Goal: Find contact information: Find contact information

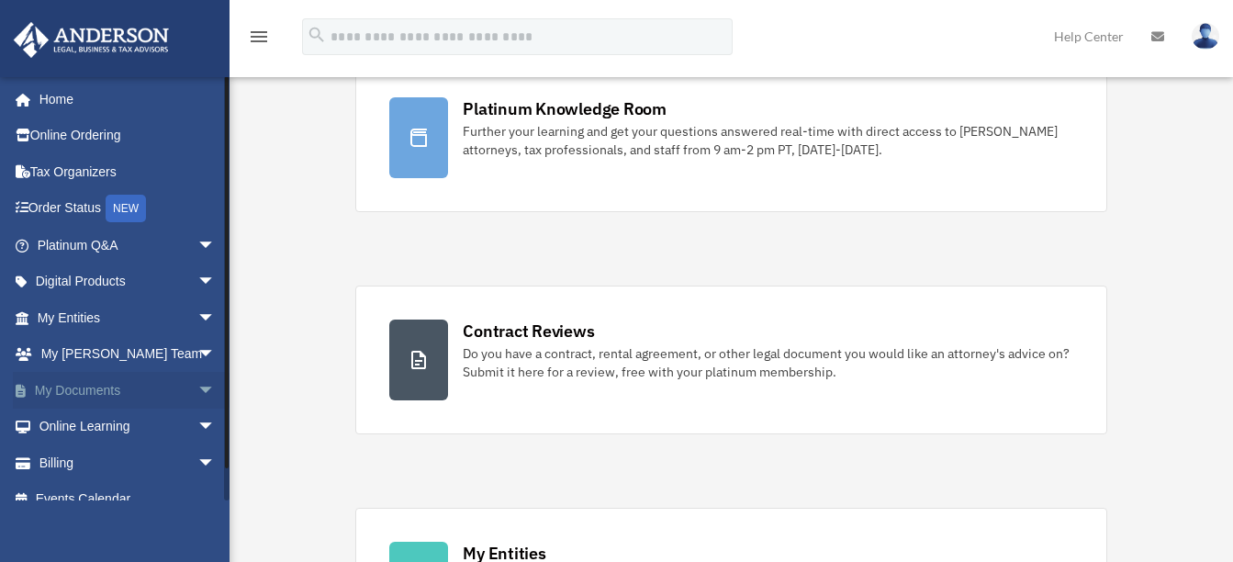
click at [197, 388] on span "arrow_drop_down" at bounding box center [215, 391] width 37 height 38
click at [73, 427] on link "Box" at bounding box center [135, 427] width 218 height 37
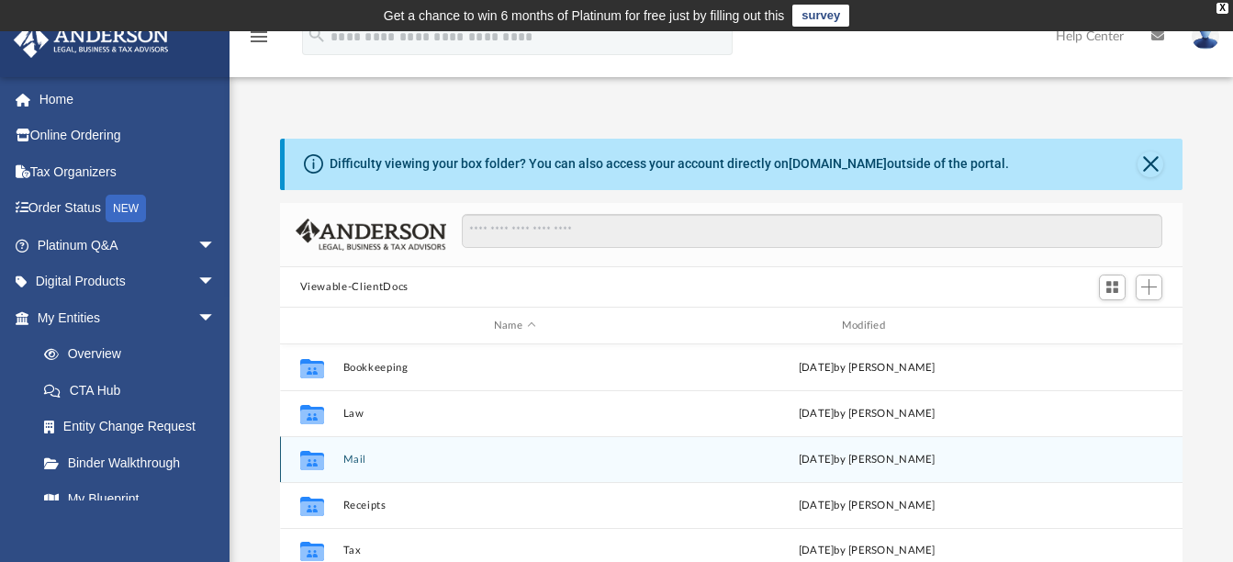
scroll to position [92, 0]
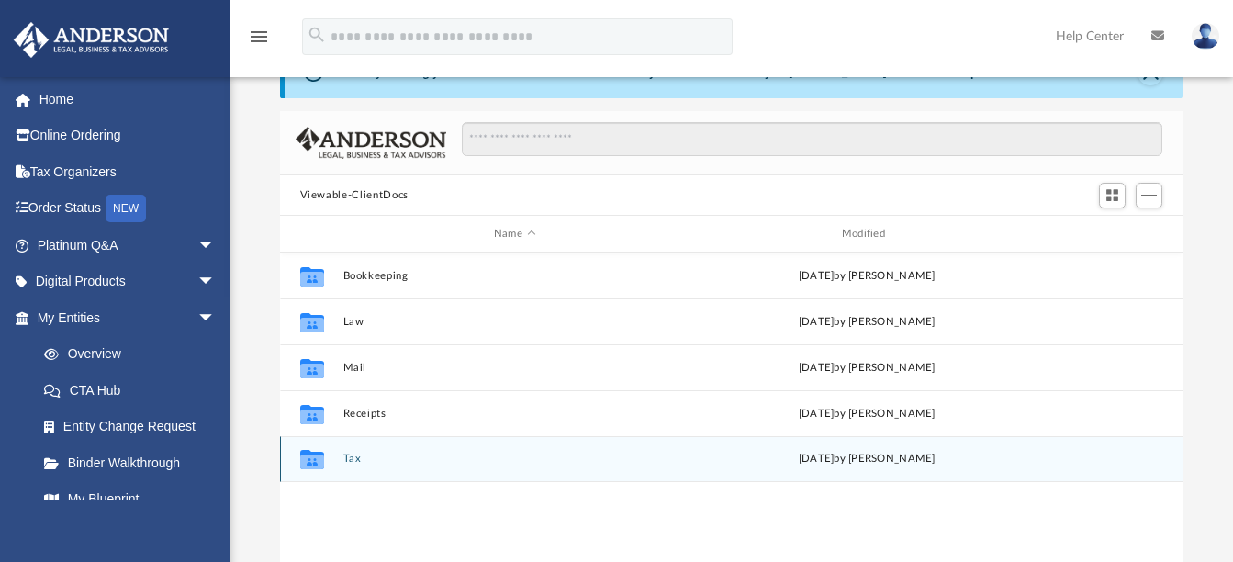
click at [354, 455] on button "Tax" at bounding box center [515, 460] width 344 height 12
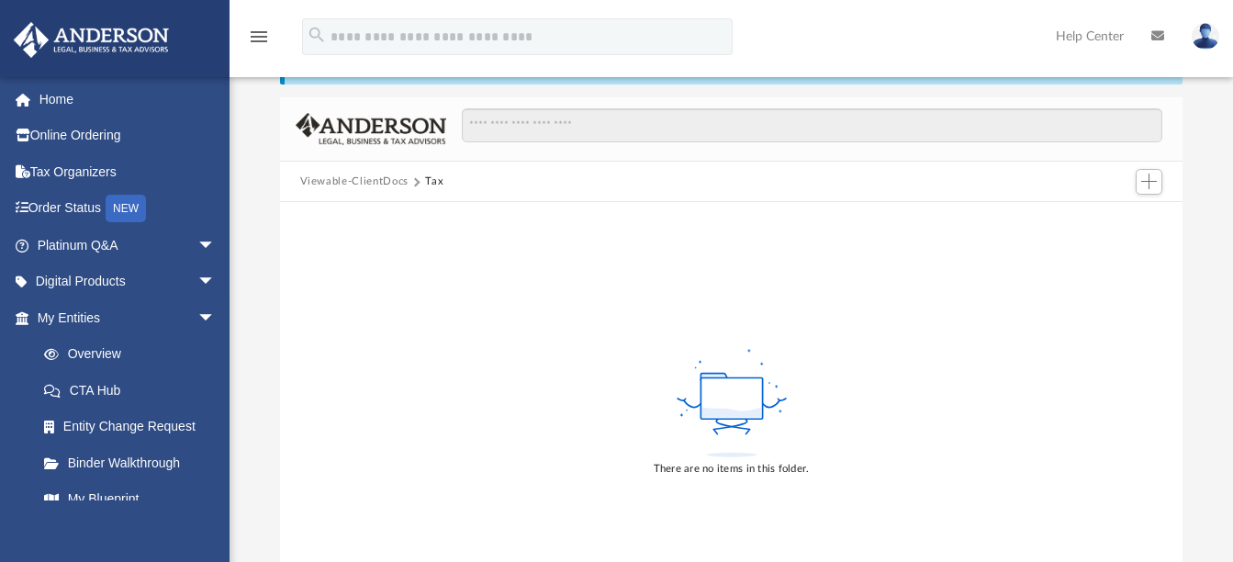
scroll to position [0, 0]
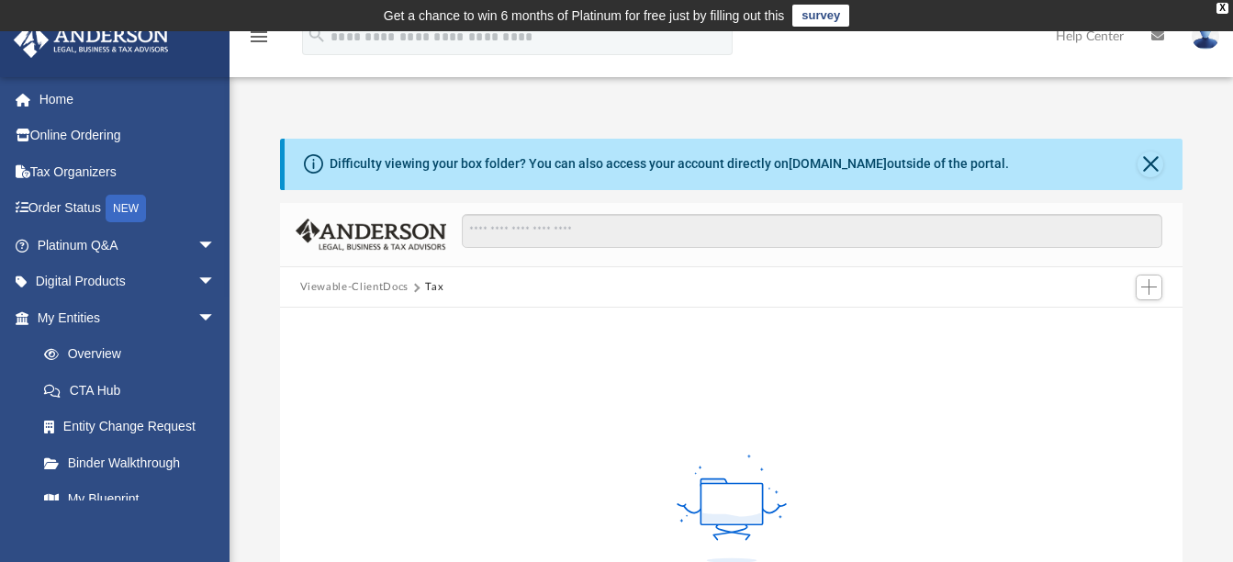
click at [385, 285] on button "Viewable-ClientDocs" at bounding box center [354, 287] width 108 height 17
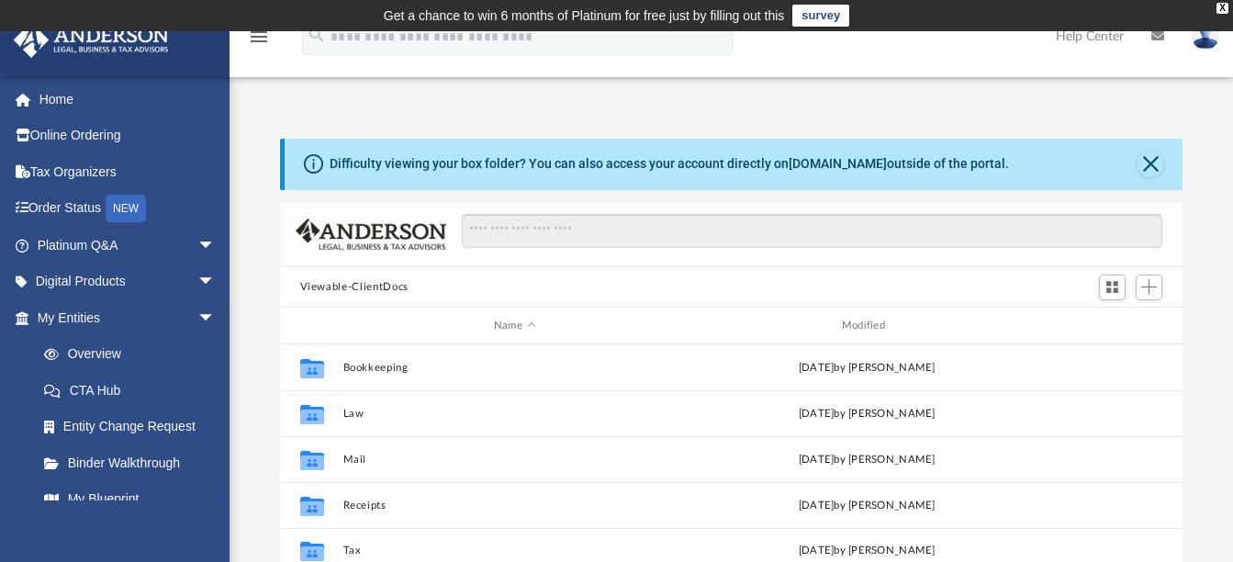
scroll to position [404, 889]
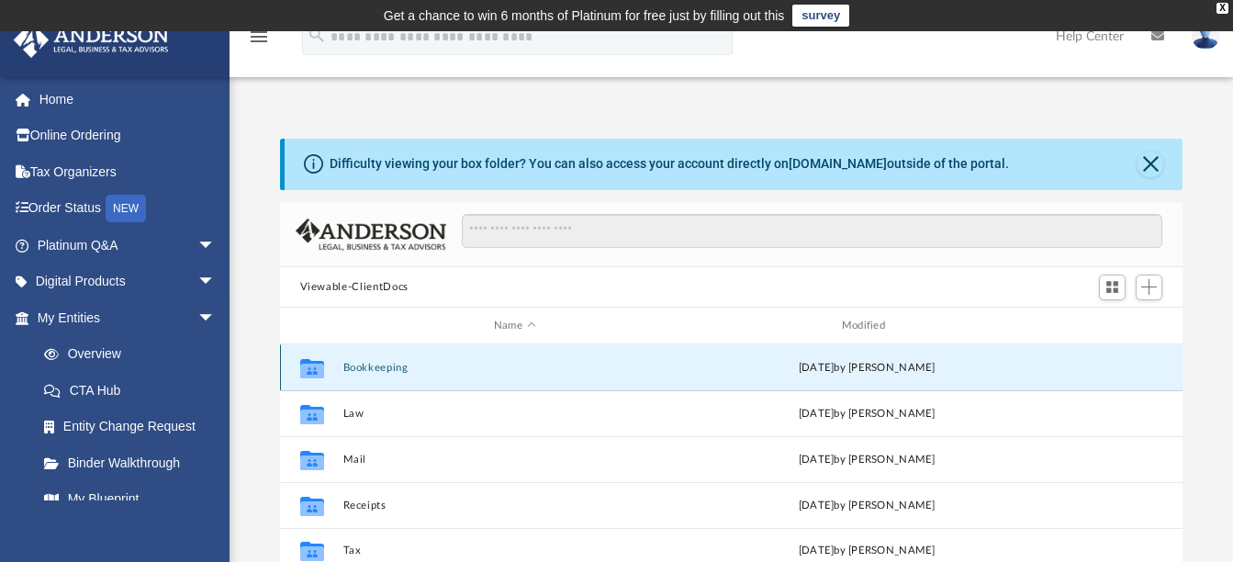
click at [363, 363] on button "Bookkeeping" at bounding box center [515, 368] width 344 height 12
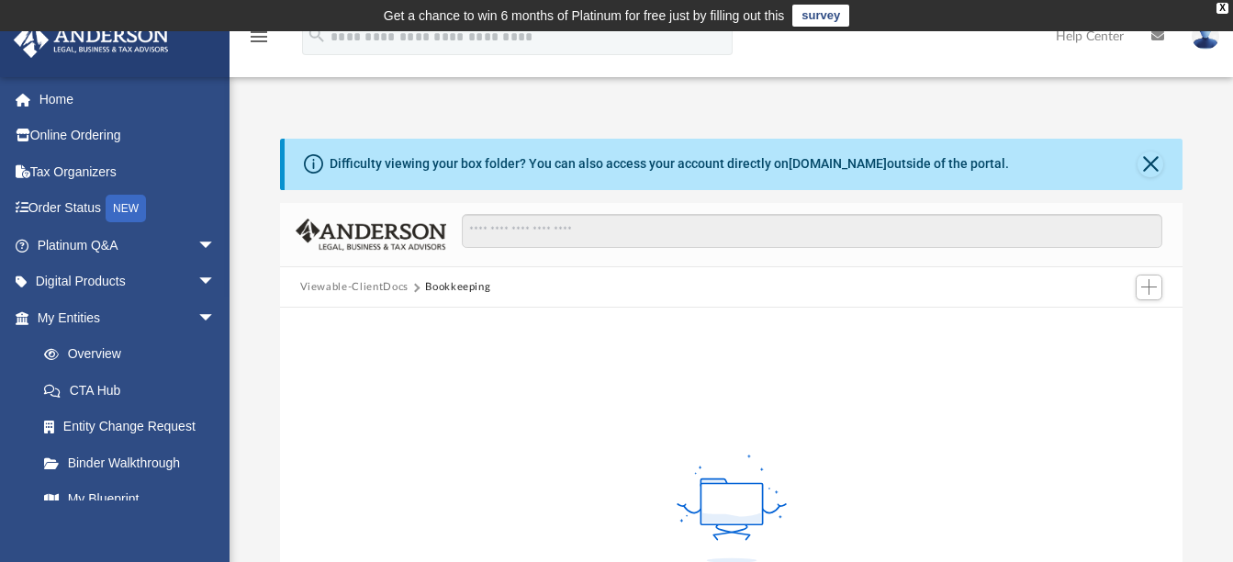
click at [364, 281] on button "Viewable-ClientDocs" at bounding box center [354, 287] width 108 height 17
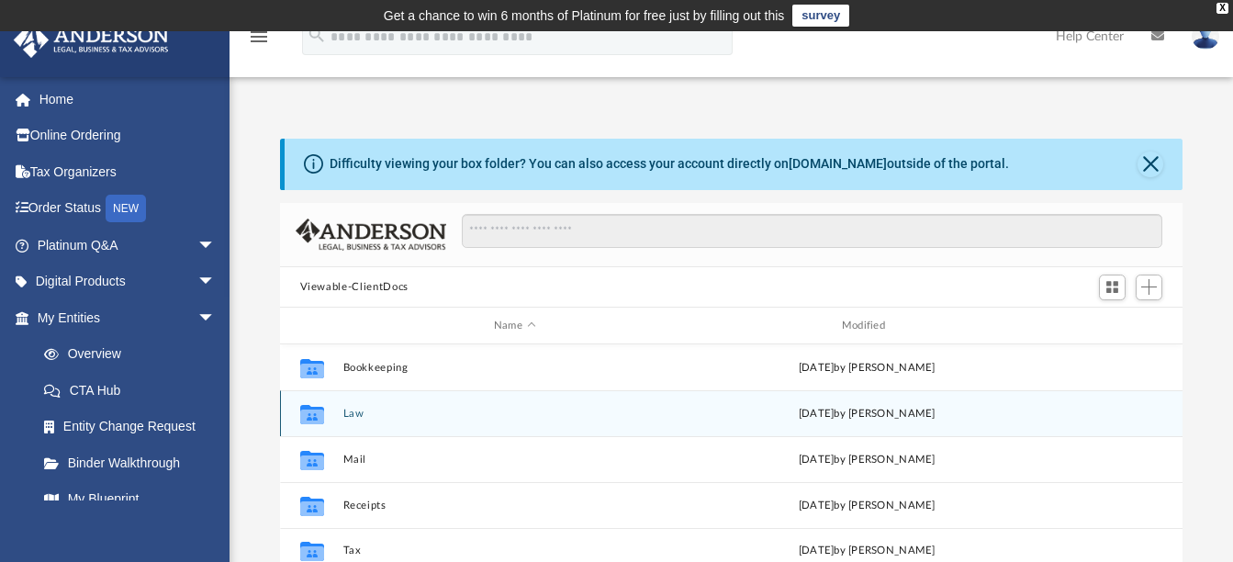
click at [361, 412] on button "Law" at bounding box center [515, 414] width 344 height 12
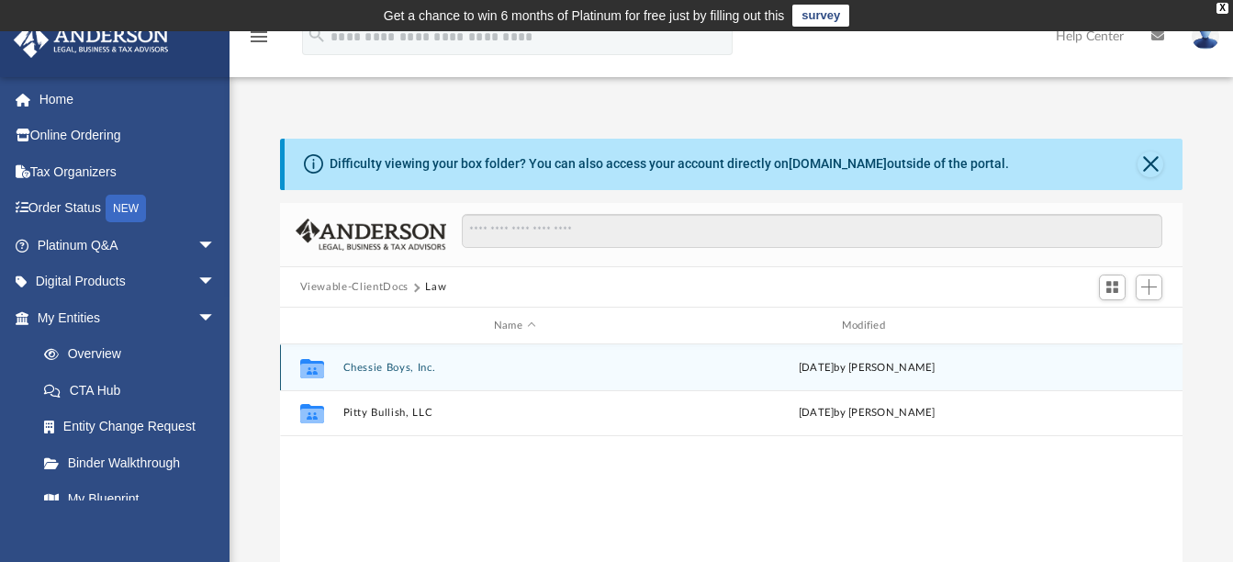
click at [383, 369] on button "Chessie Boys, Inc." at bounding box center [515, 368] width 344 height 12
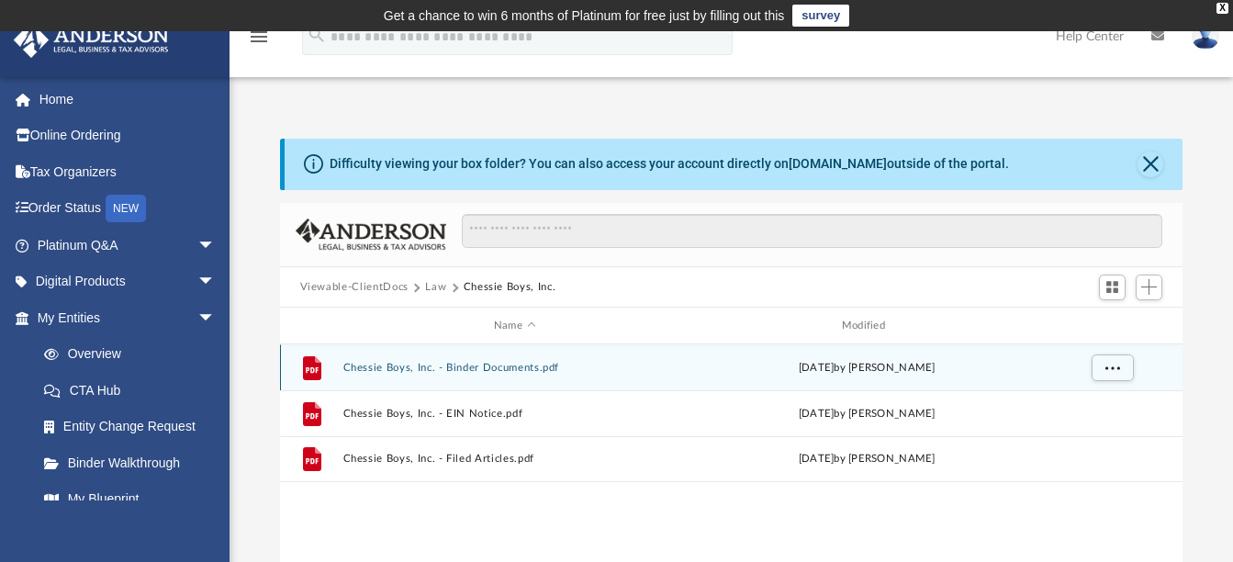
click at [383, 369] on button "Chessie Boys, Inc. - Binder Documents.pdf" at bounding box center [515, 368] width 344 height 12
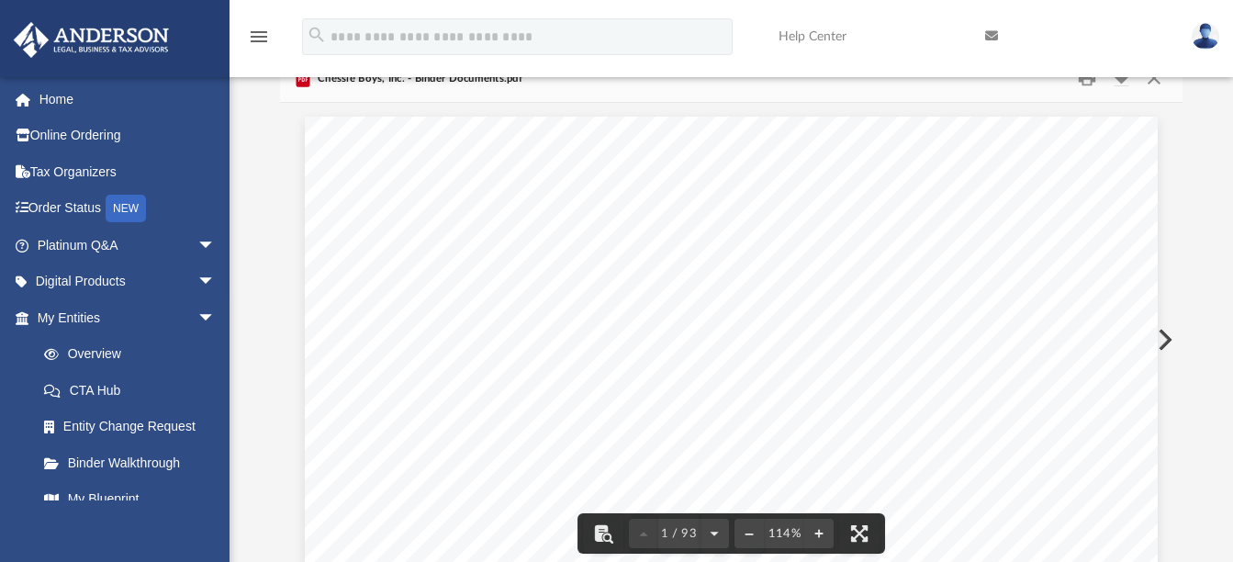
scroll to position [0, 0]
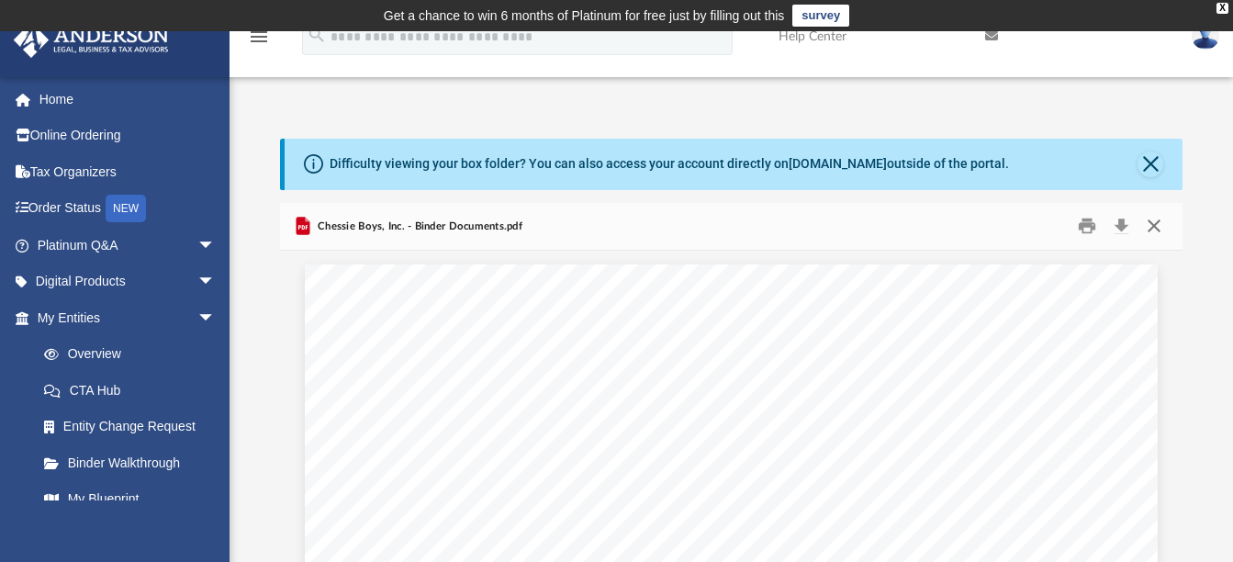
click at [1149, 226] on button "Close" at bounding box center [1154, 226] width 33 height 28
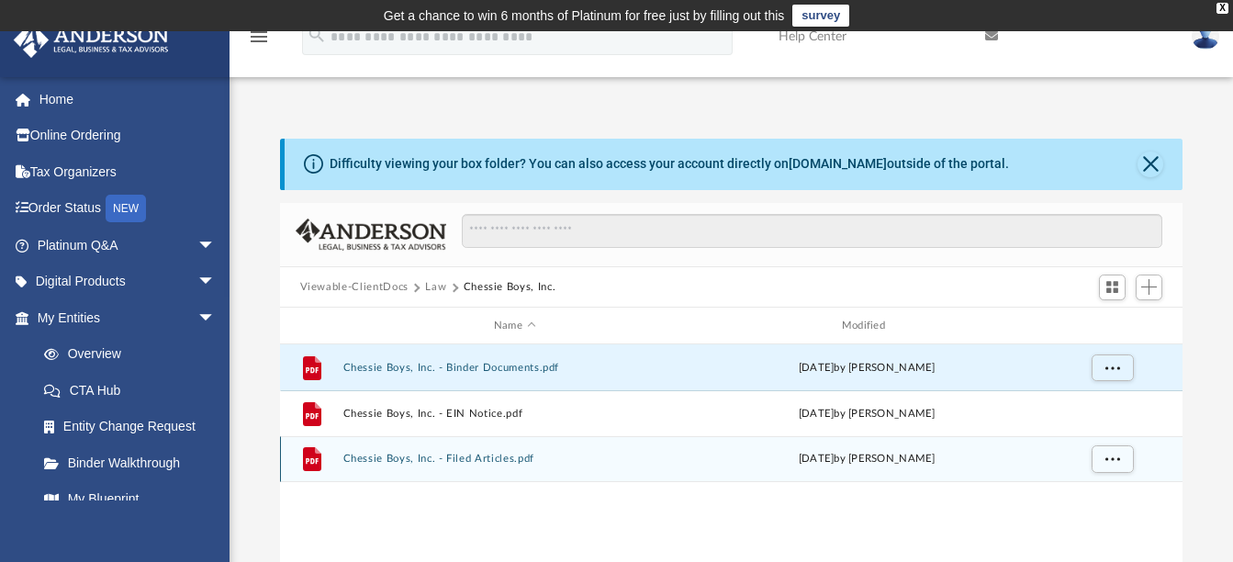
click at [453, 456] on button "Chessie Boys, Inc. - Filed Articles.pdf" at bounding box center [515, 460] width 344 height 12
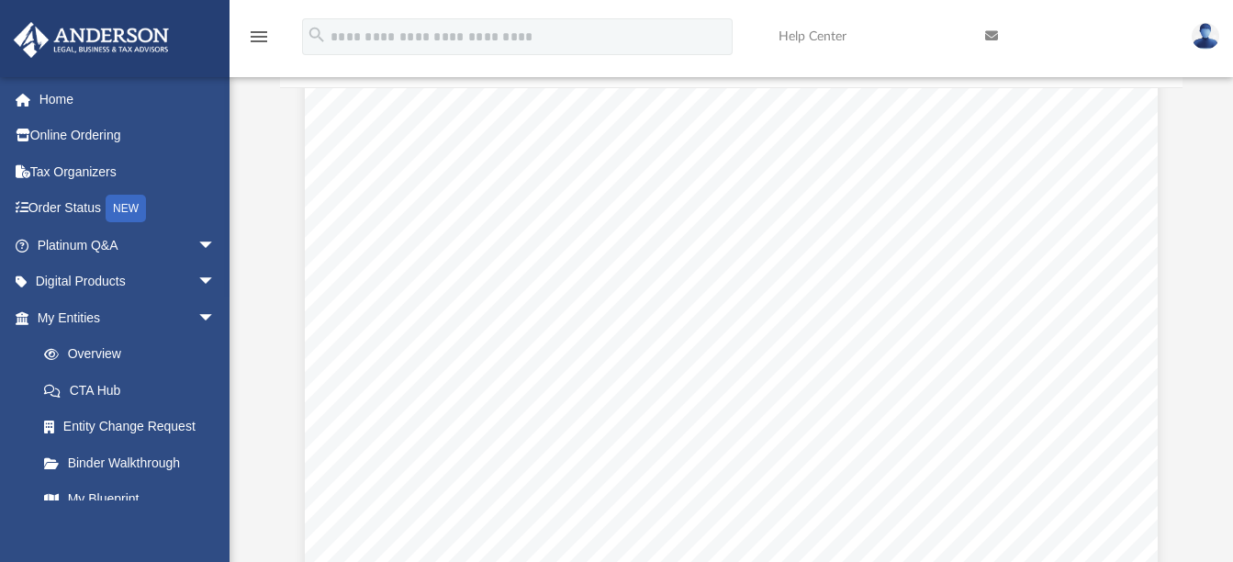
scroll to position [1194, 0]
click at [519, 325] on span "The name(s) of the Incorporator(s):" at bounding box center [494, 329] width 218 height 16
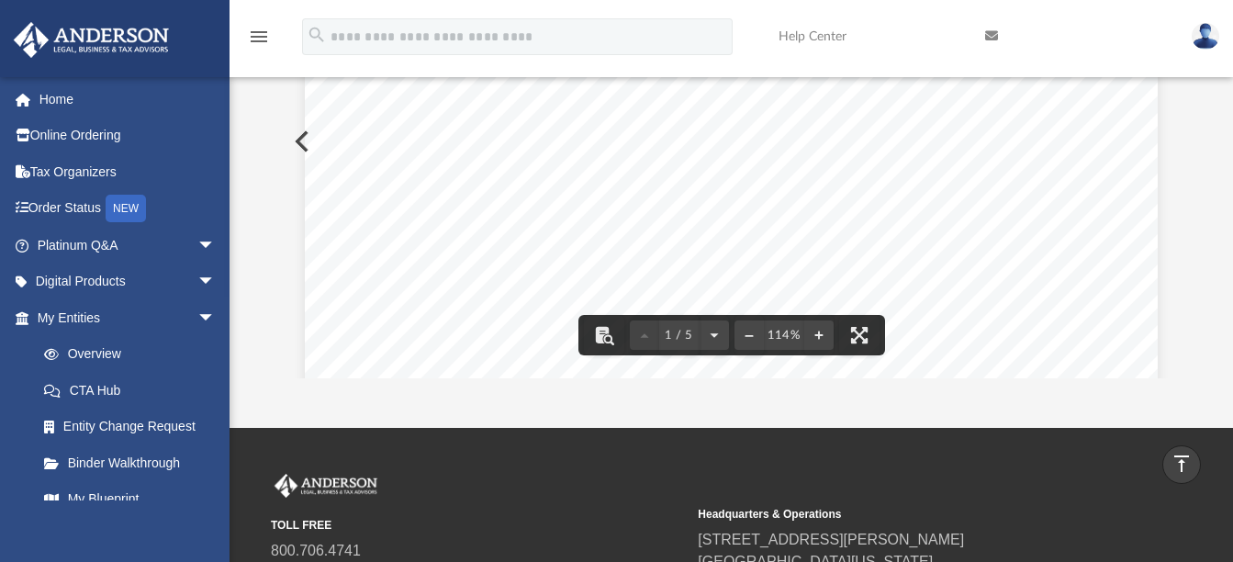
scroll to position [0, 0]
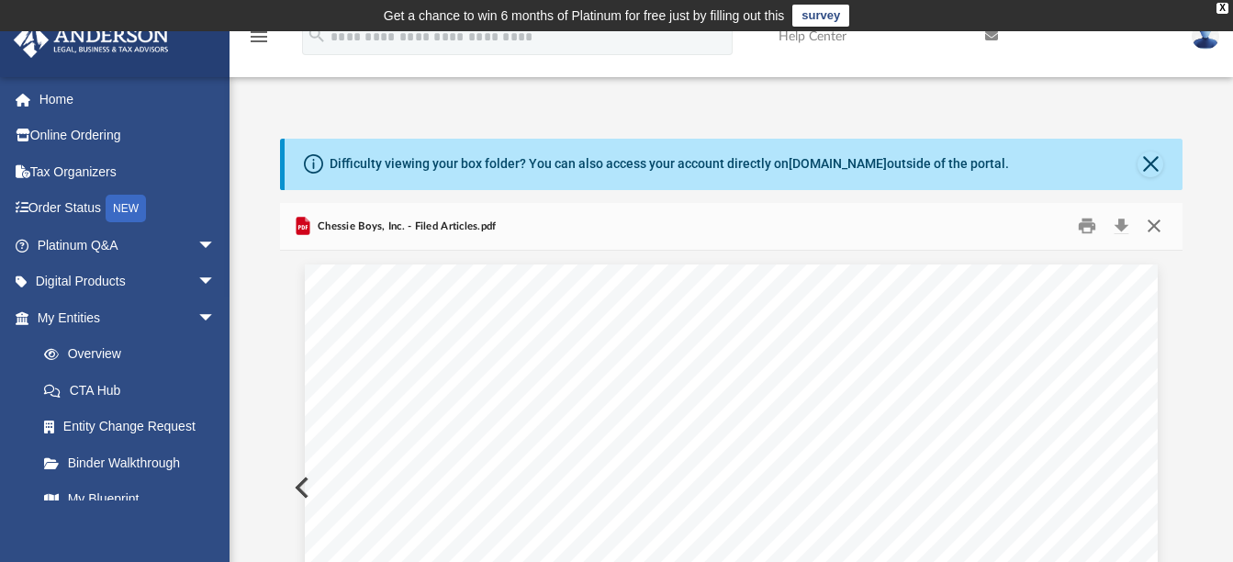
click at [1148, 227] on button "Close" at bounding box center [1154, 226] width 33 height 28
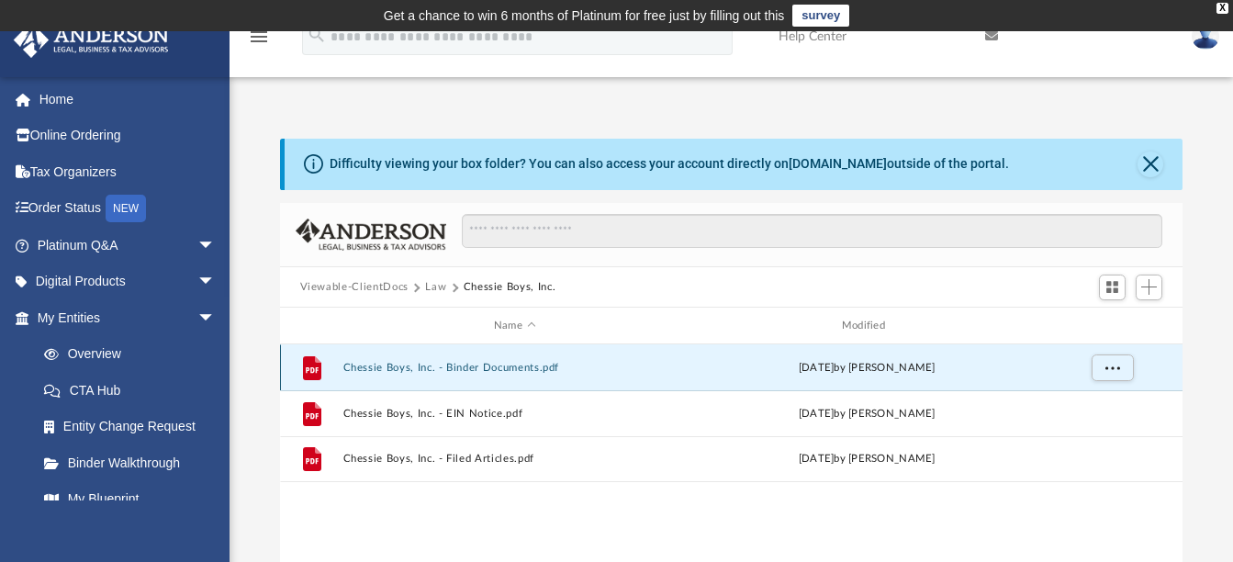
click at [478, 369] on button "Chessie Boys, Inc. - Binder Documents.pdf" at bounding box center [515, 368] width 344 height 12
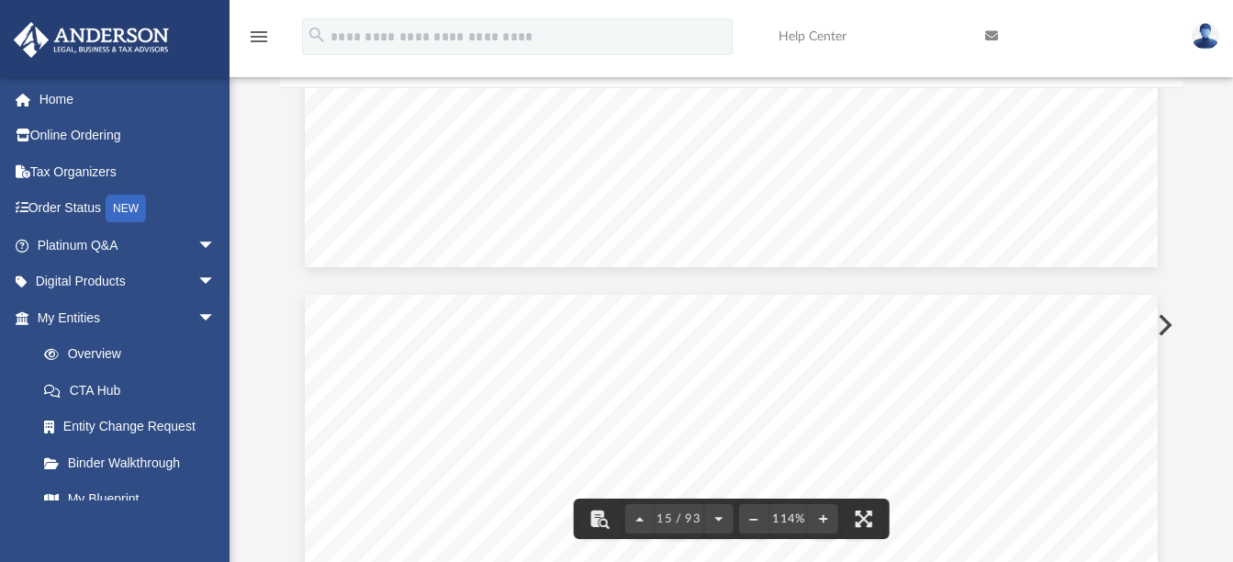
scroll to position [15612, 0]
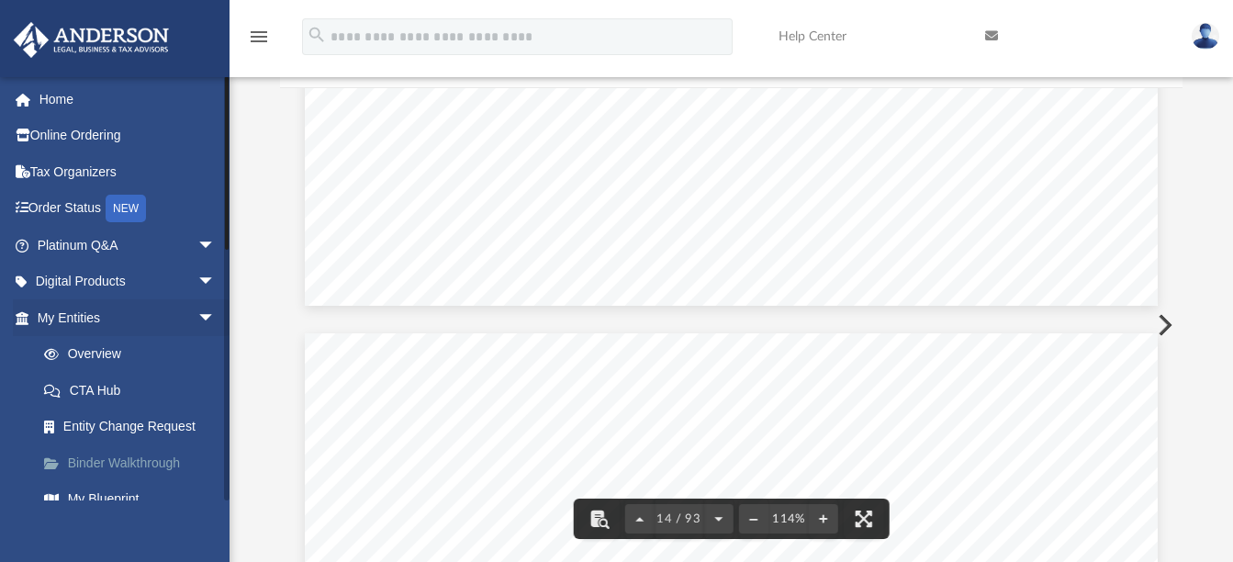
click at [124, 459] on link "Binder Walkthrough" at bounding box center [135, 462] width 218 height 37
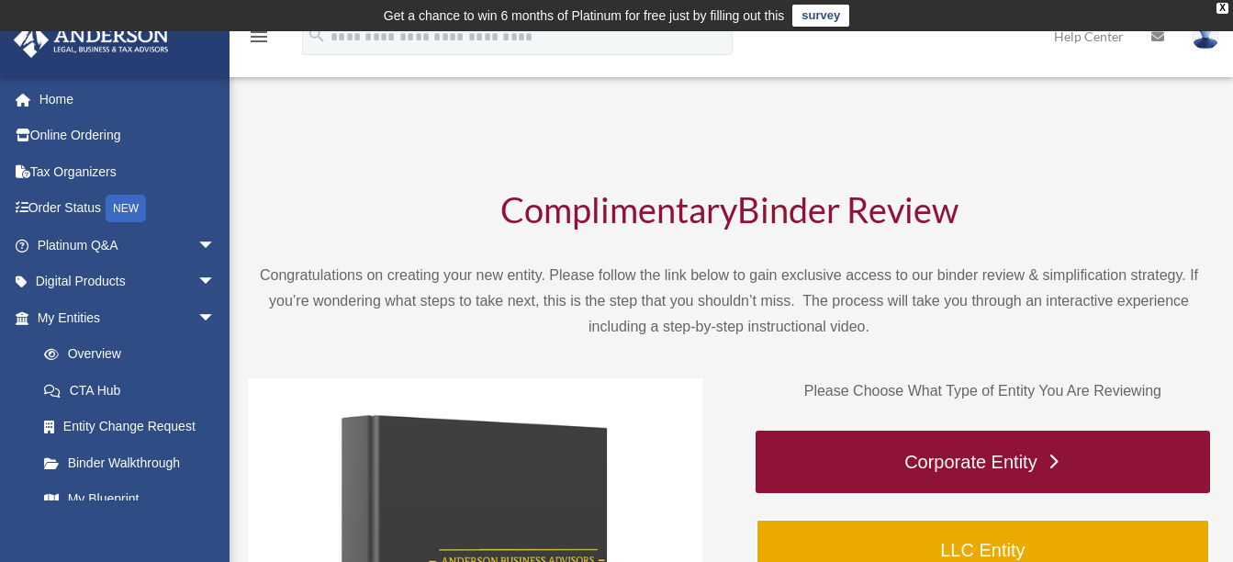
click at [960, 462] on link "Corporate Entity" at bounding box center [983, 462] width 455 height 62
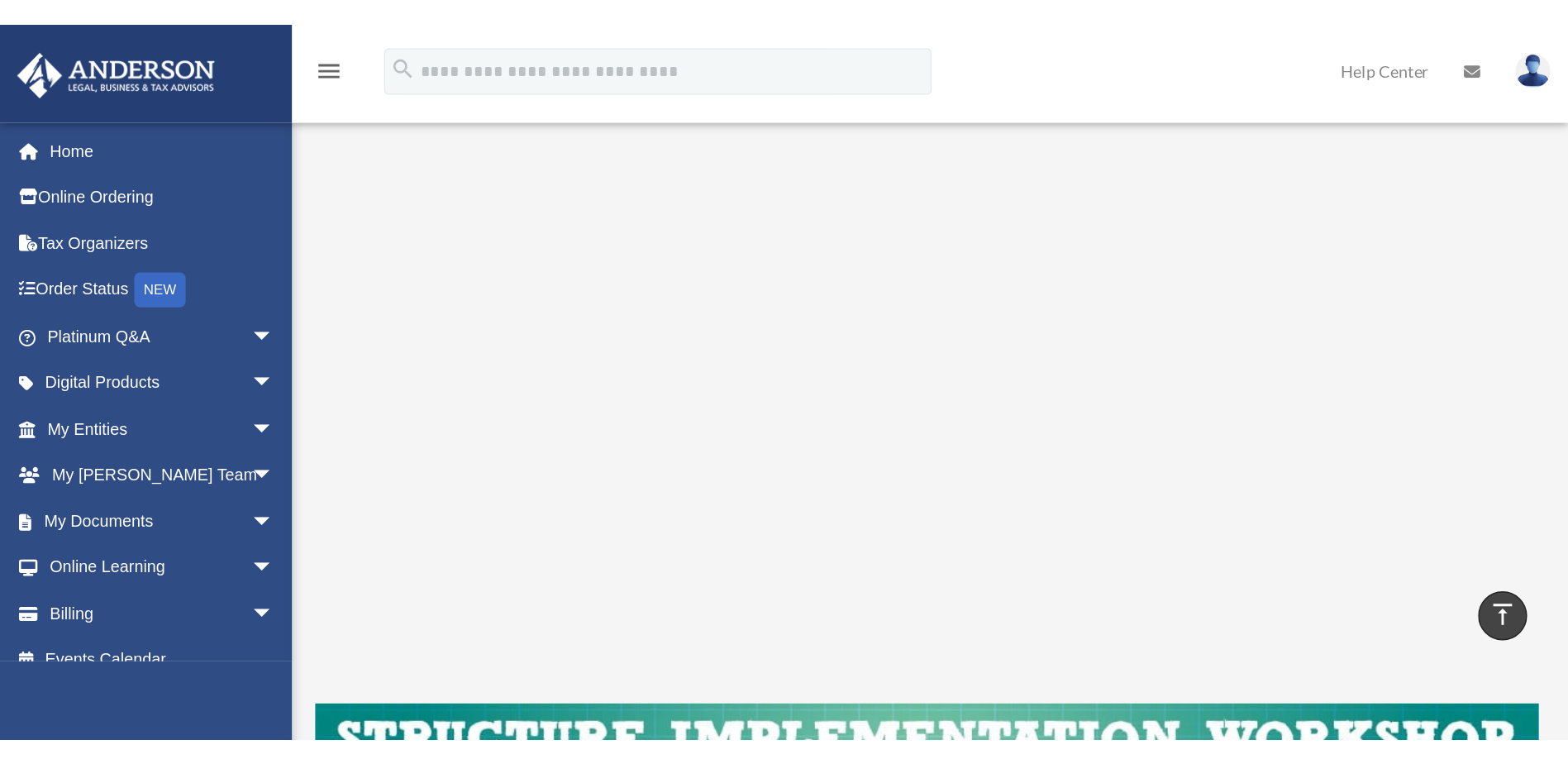
scroll to position [248, 0]
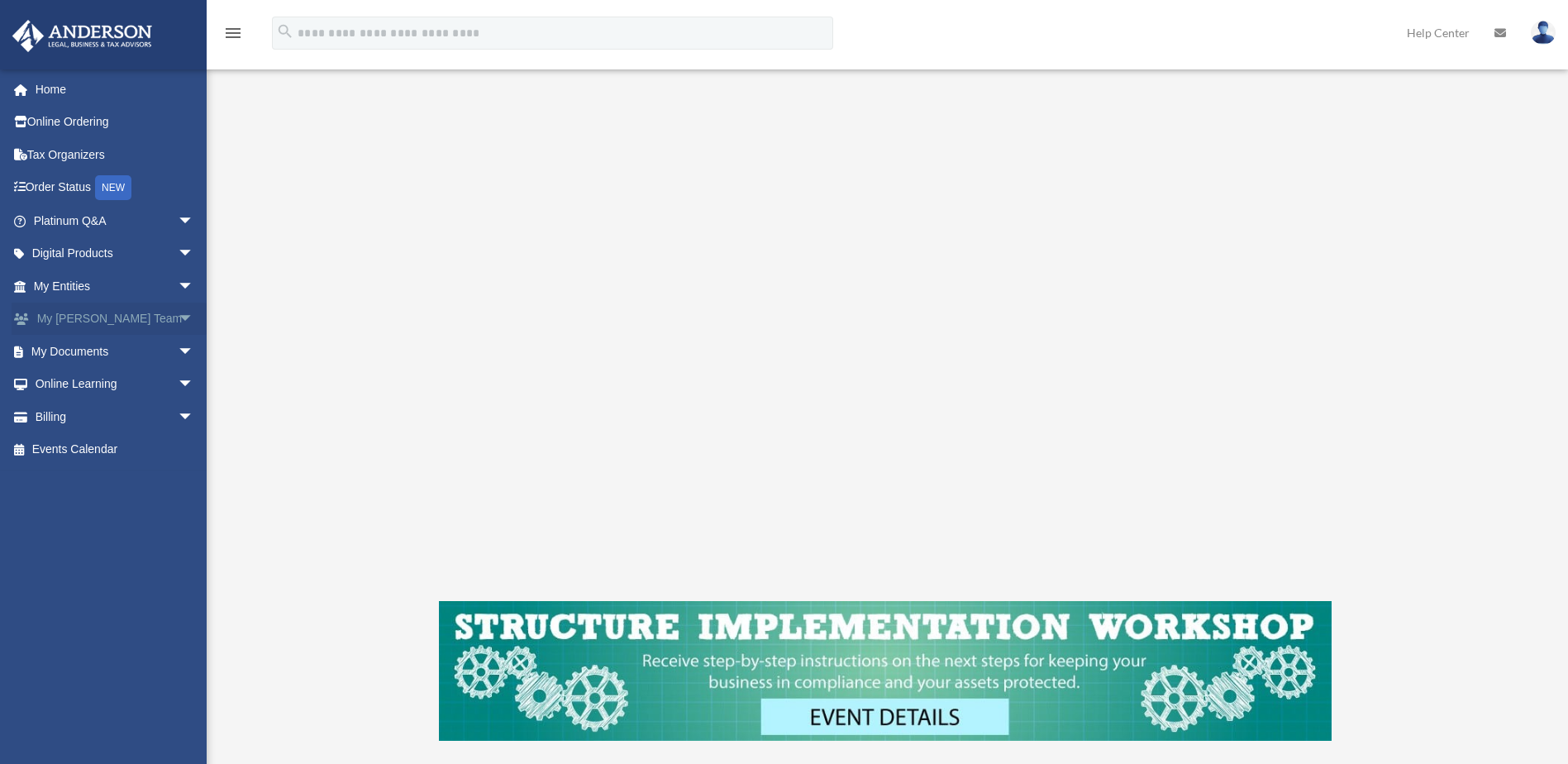
click at [177, 319] on span "arrow_drop_down" at bounding box center [194, 319] width 33 height 34
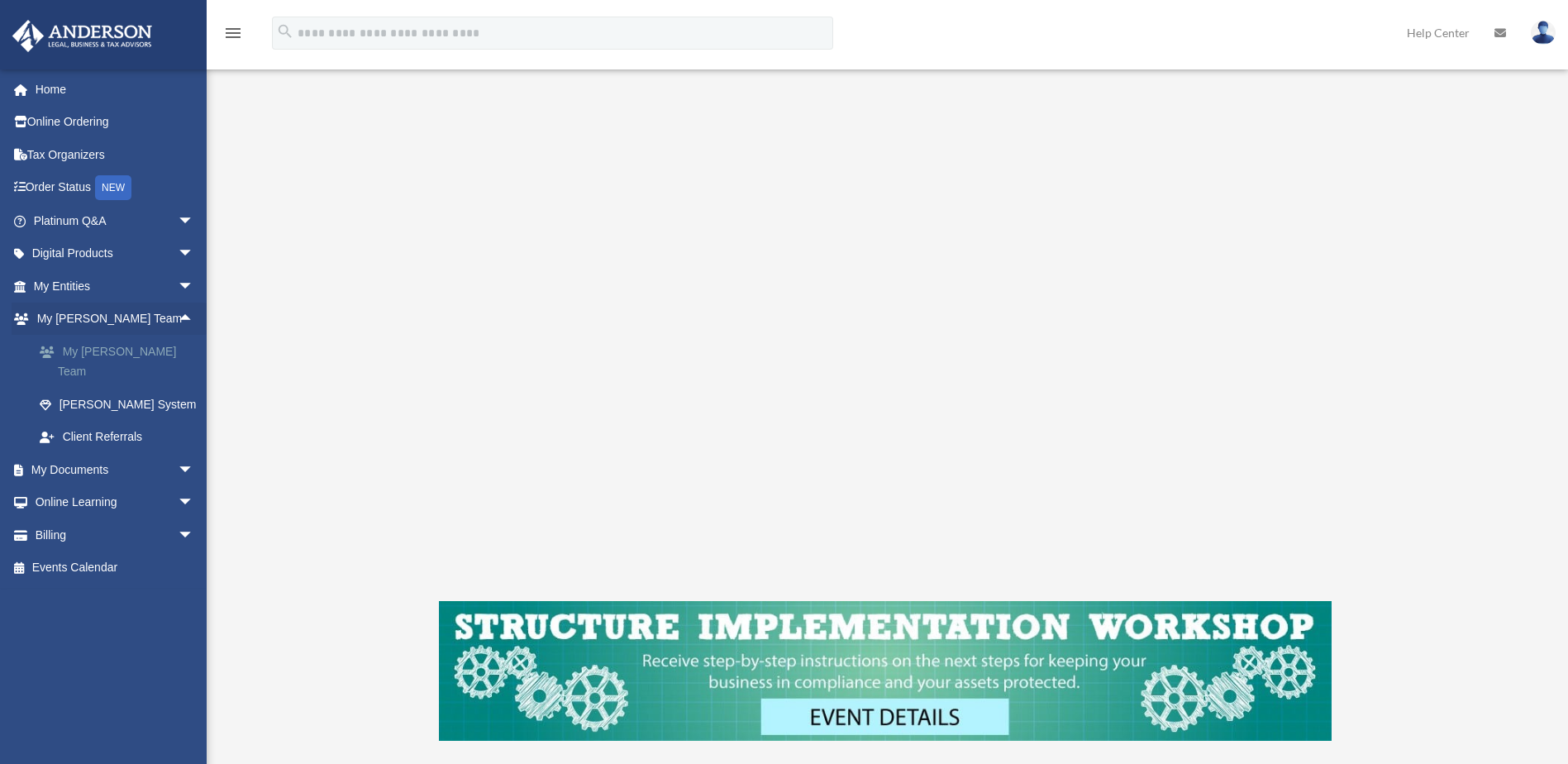
click at [137, 349] on link "My [PERSON_NAME] Team" at bounding box center [122, 361] width 196 height 53
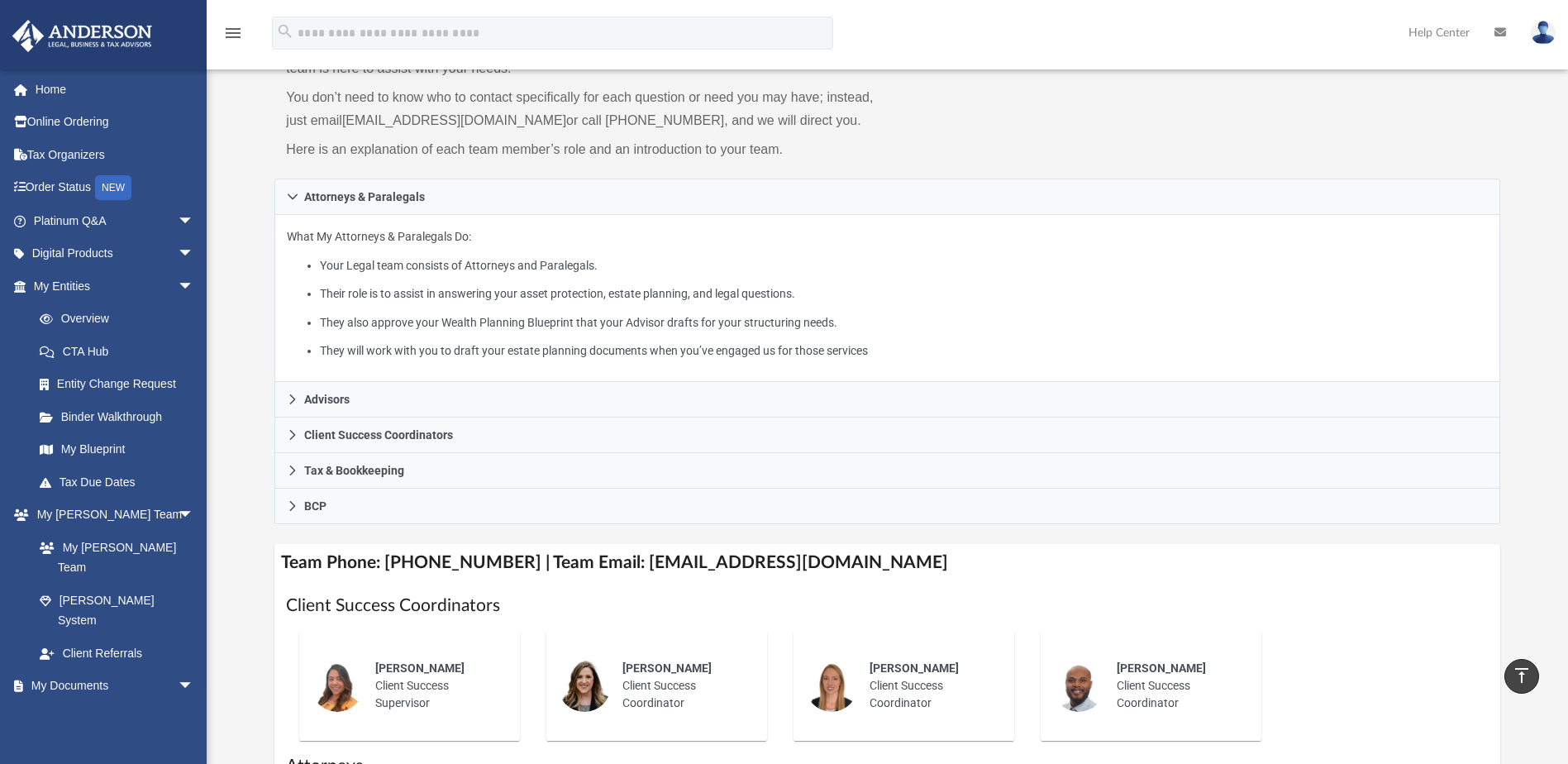
scroll to position [166, 0]
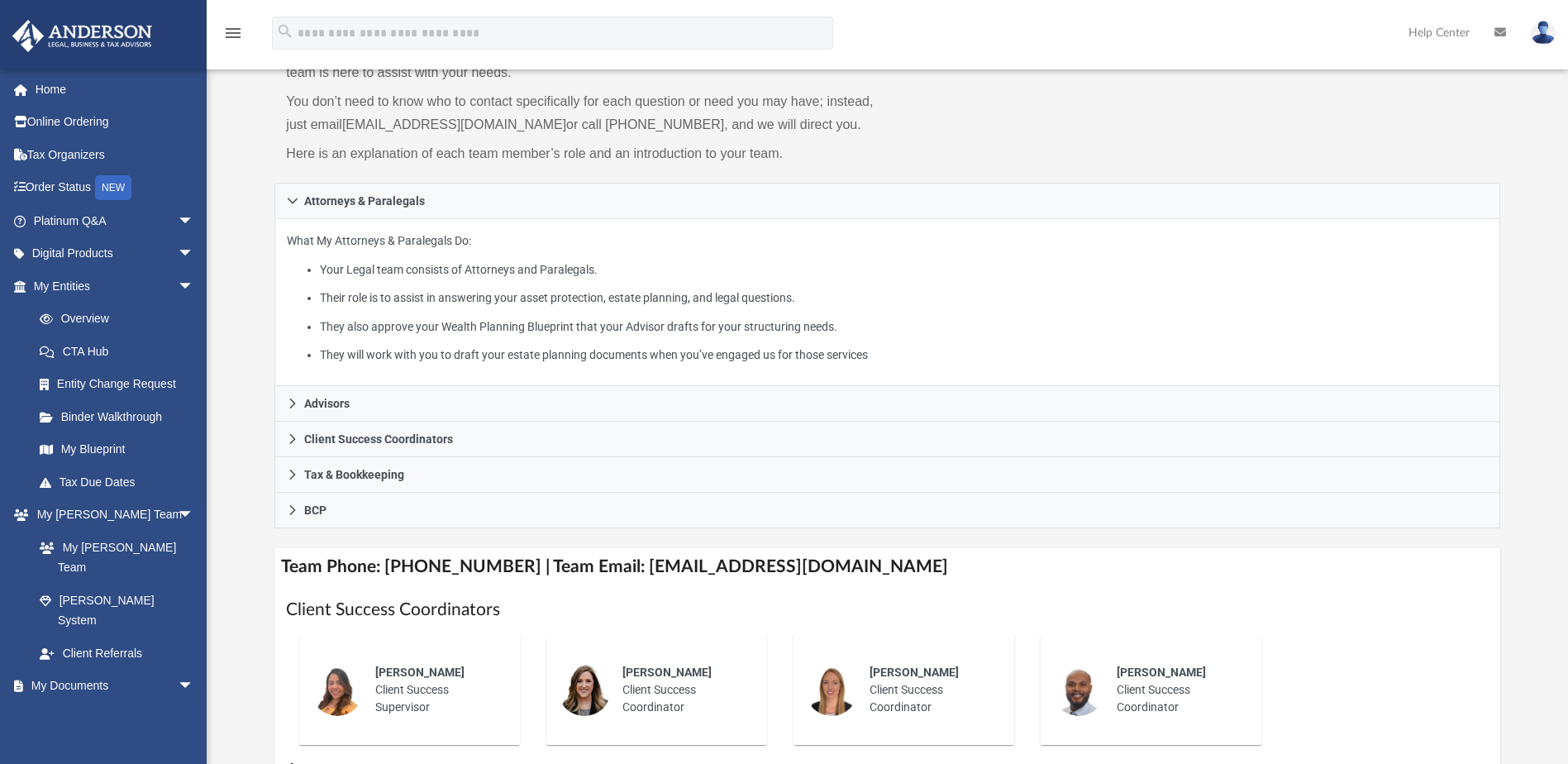
click at [617, 571] on h4 "Team Phone: (725) 208-3141 | Team Email: myteam@andersonadvisors.com" at bounding box center [887, 566] width 1225 height 37
drag, startPoint x: 617, startPoint y: 571, endPoint x: 859, endPoint y: 574, distance: 242.0
click at [859, 574] on h4 "Team Phone: (725) 208-3141 | Team Email: myteam@andersonadvisors.com" at bounding box center [887, 566] width 1225 height 37
copy h4 "myteam@andersonadvisors.com"
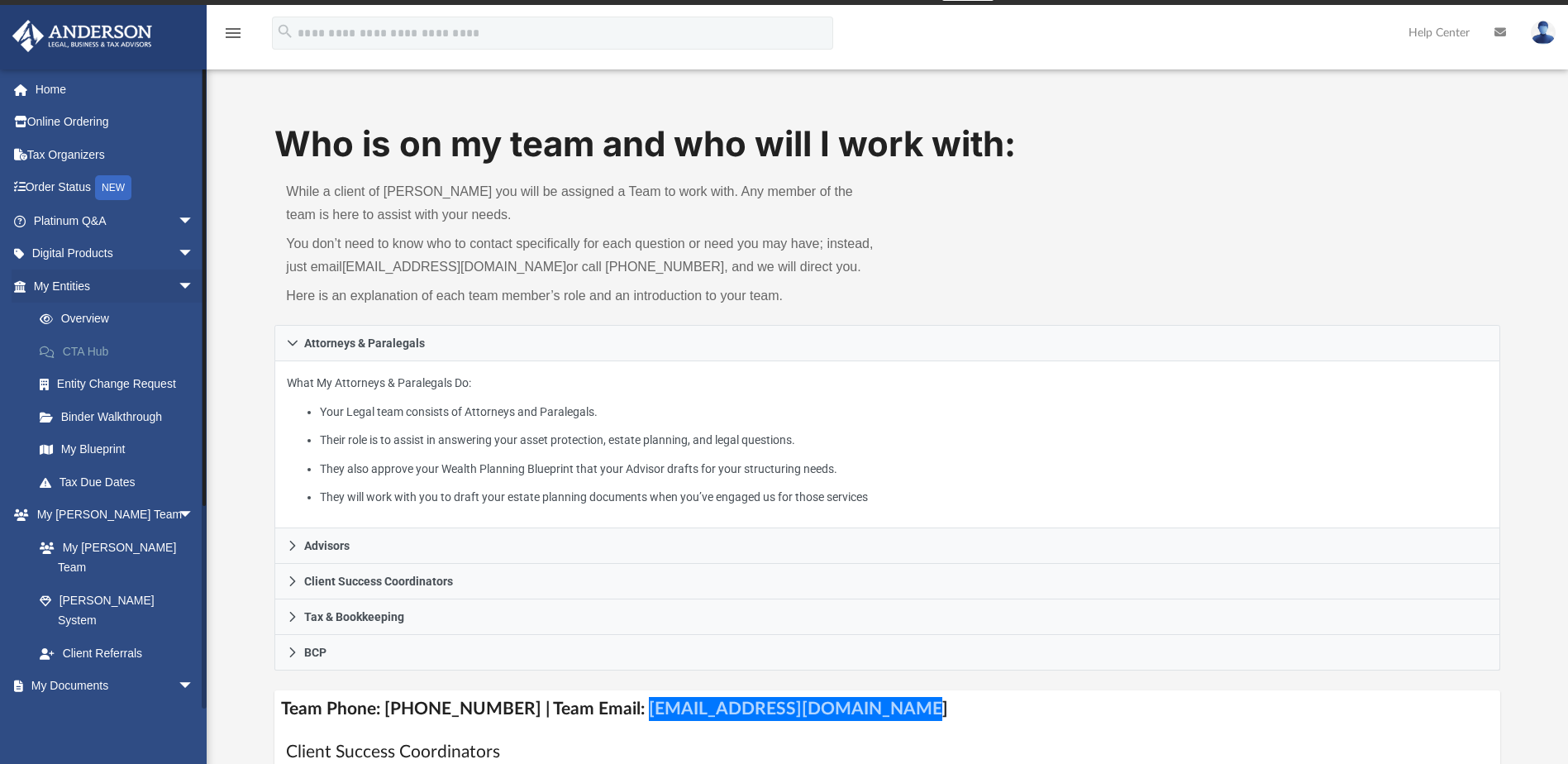
scroll to position [0, 0]
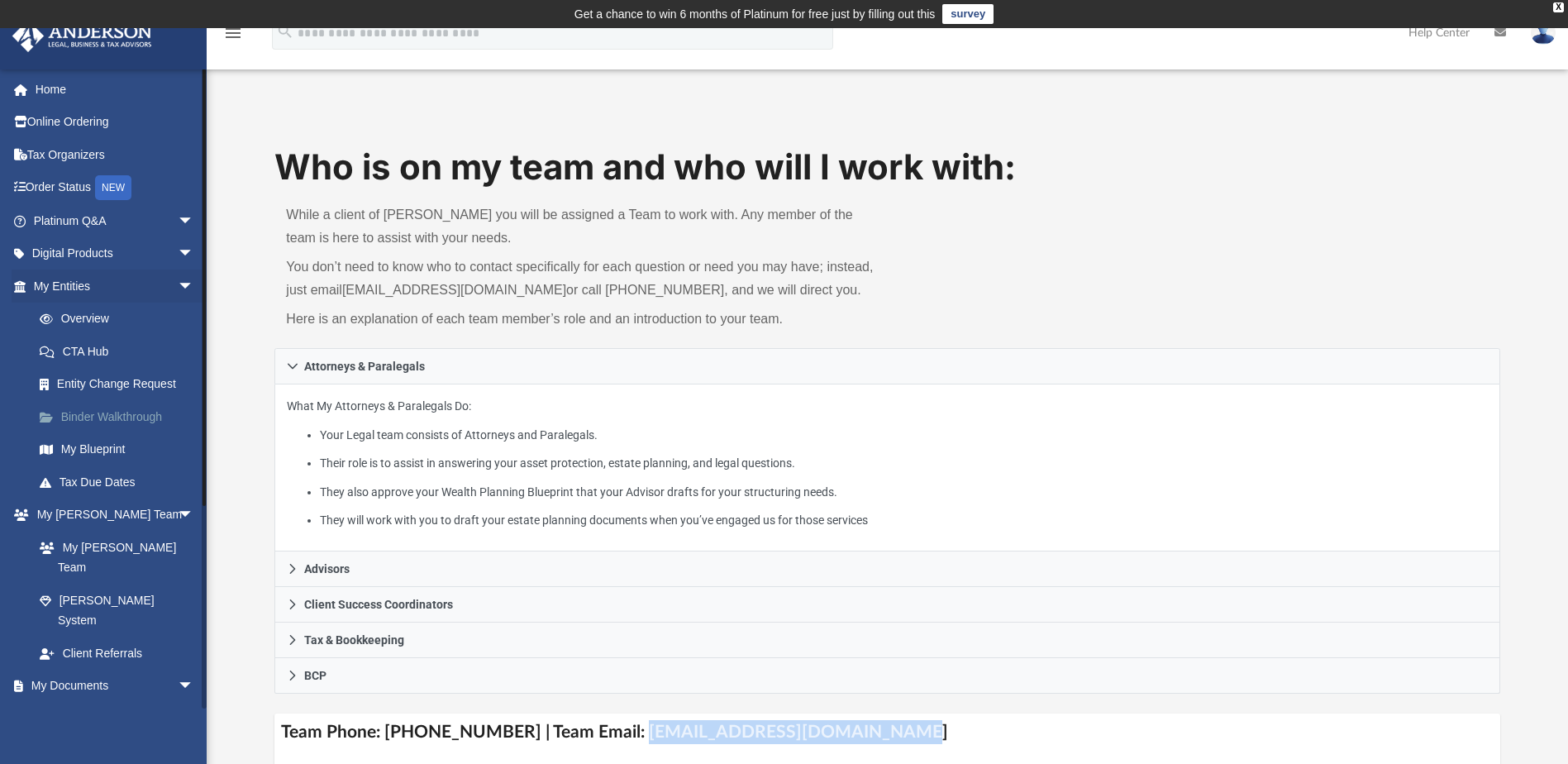
click at [95, 412] on link "Binder Walkthrough" at bounding box center [122, 416] width 196 height 33
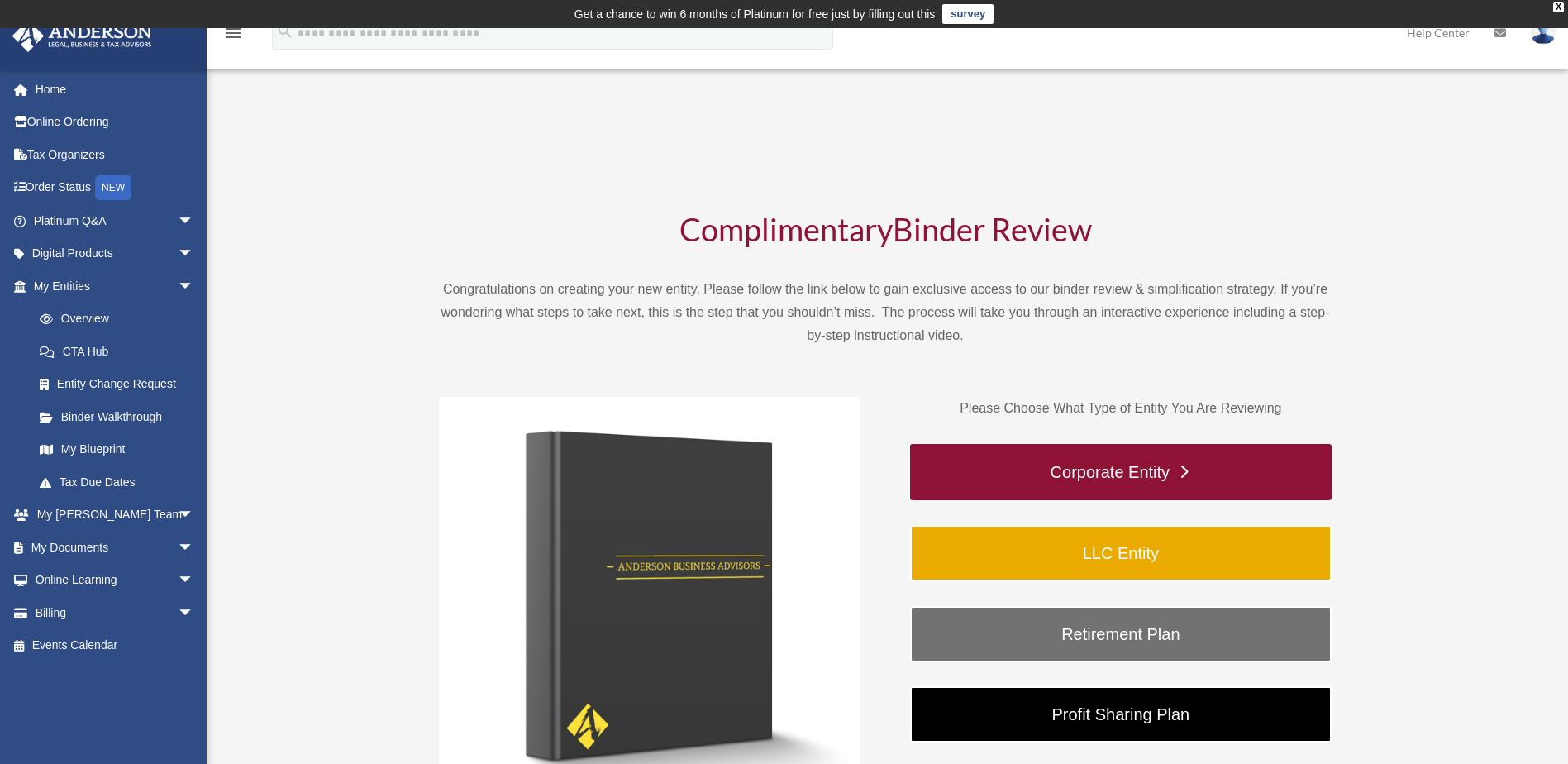
click at [1098, 470] on link "Corporate Entity" at bounding box center [1121, 472] width 421 height 56
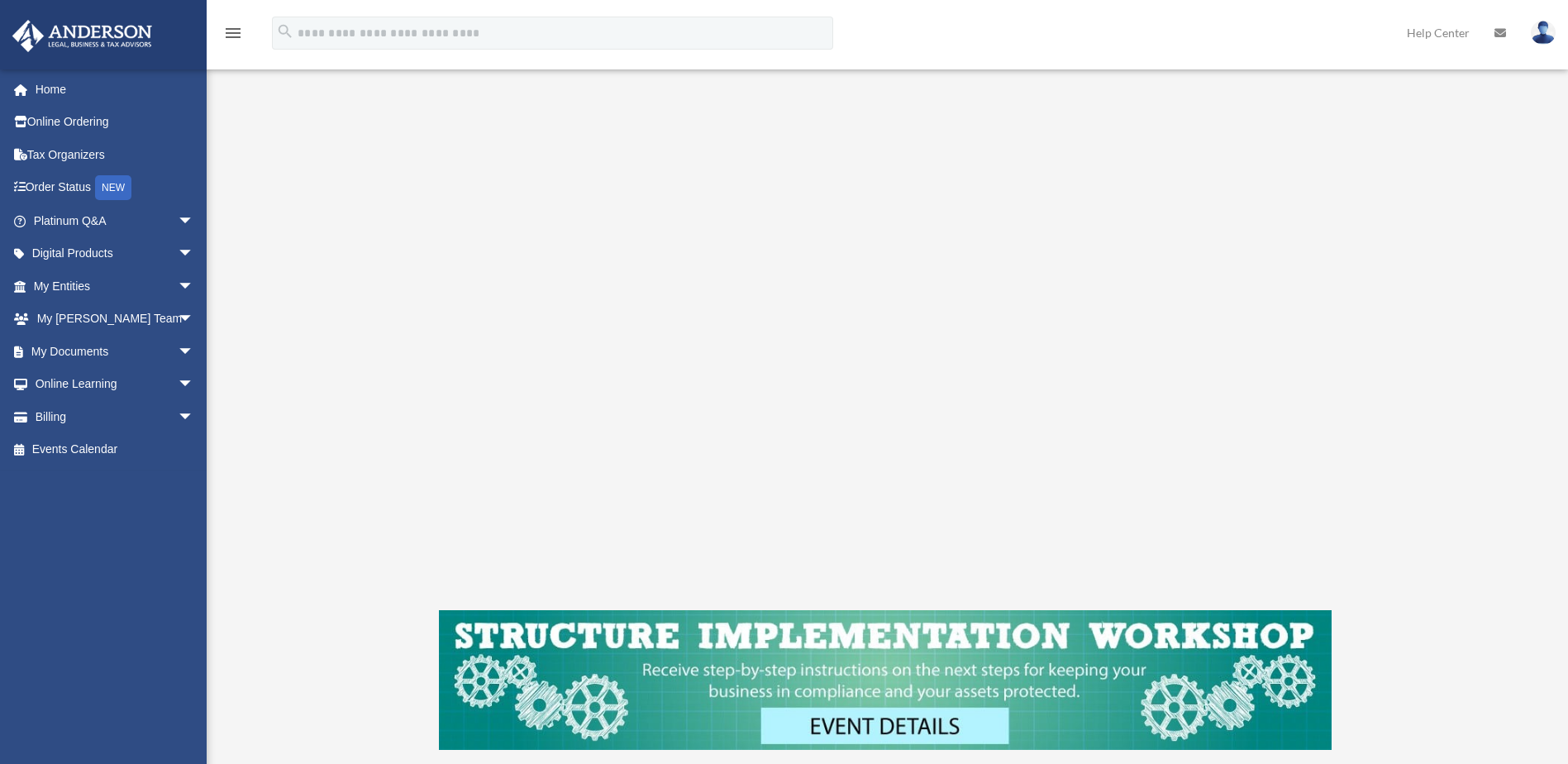
scroll to position [248, 0]
